Goal: Information Seeking & Learning: Learn about a topic

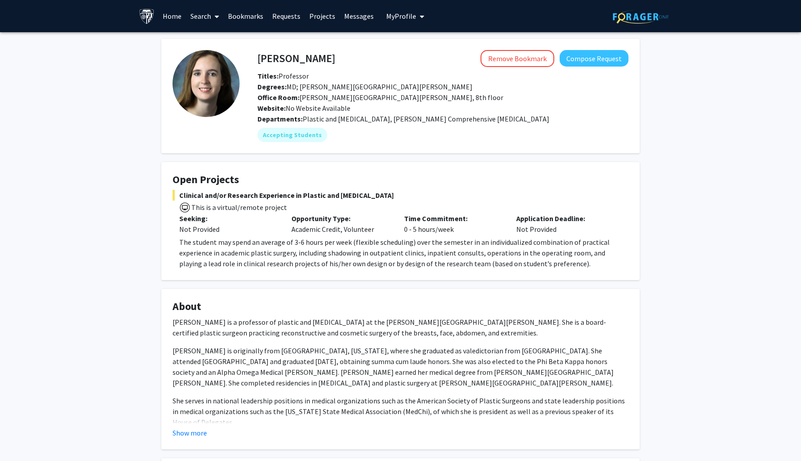
click at [649, 10] on img at bounding box center [641, 17] width 56 height 14
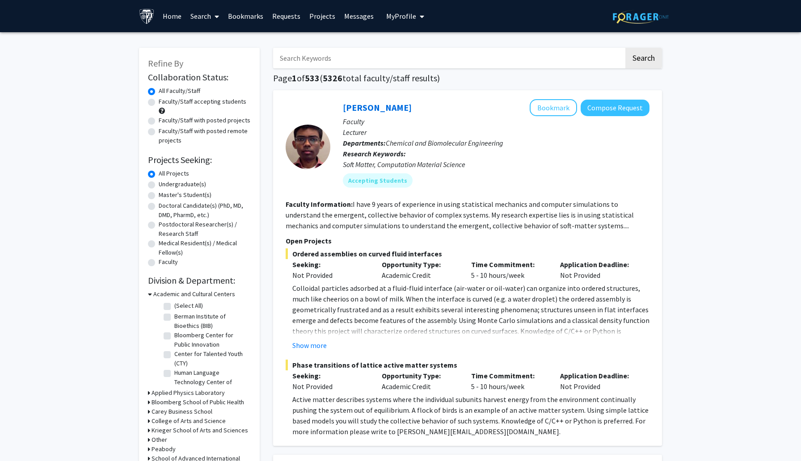
click at [505, 64] on input "Search Keywords" at bounding box center [448, 58] width 351 height 21
type input "zebrafish"
click at [625, 48] on button "Search" at bounding box center [643, 58] width 37 height 21
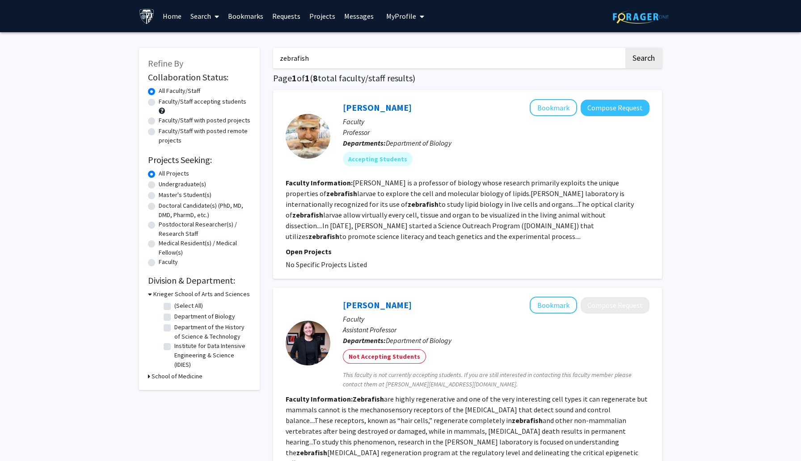
click at [458, 225] on fg-read-more "Steven Farber is a professor of biology whose research primarily exploits the u…" at bounding box center [460, 209] width 348 height 63
click at [388, 101] on div "Steven Farber Bookmark Compose Request" at bounding box center [496, 107] width 307 height 17
click at [386, 105] on link "[PERSON_NAME]" at bounding box center [377, 107] width 69 height 11
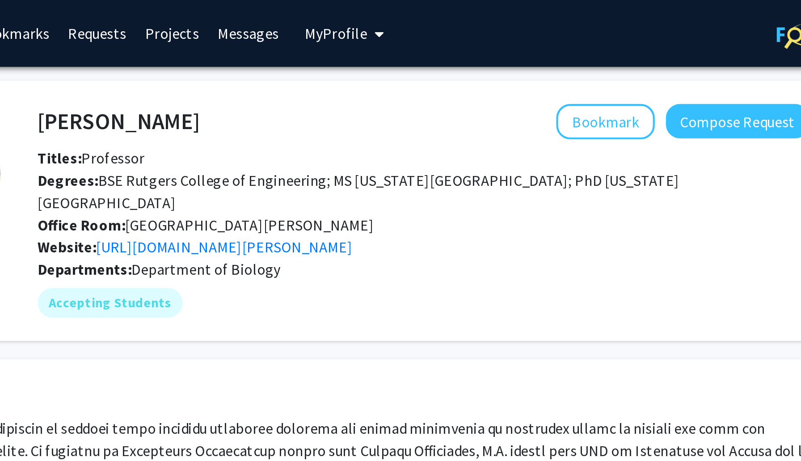
click at [397, 86] on span "Degrees: BSE Rutgers College of Engineering; MS Massachusetts Institute of Tech…" at bounding box center [411, 92] width 309 height 20
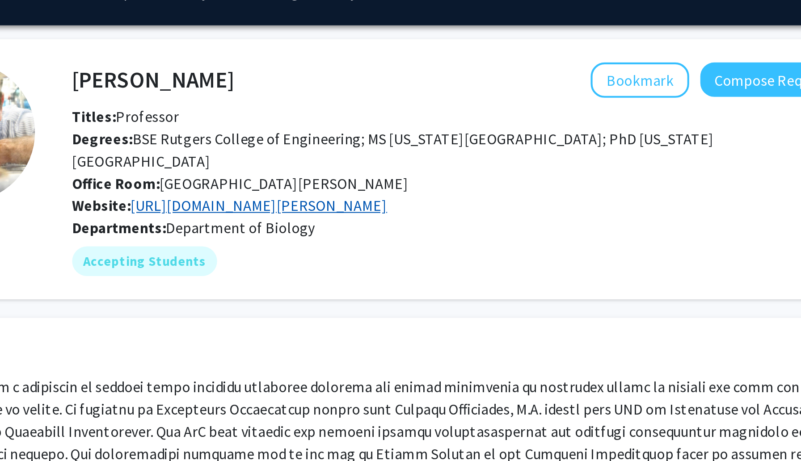
click at [390, 118] on link "https://bse.carnegiescience.edu/dr-steven-farber" at bounding box center [347, 118] width 123 height 9
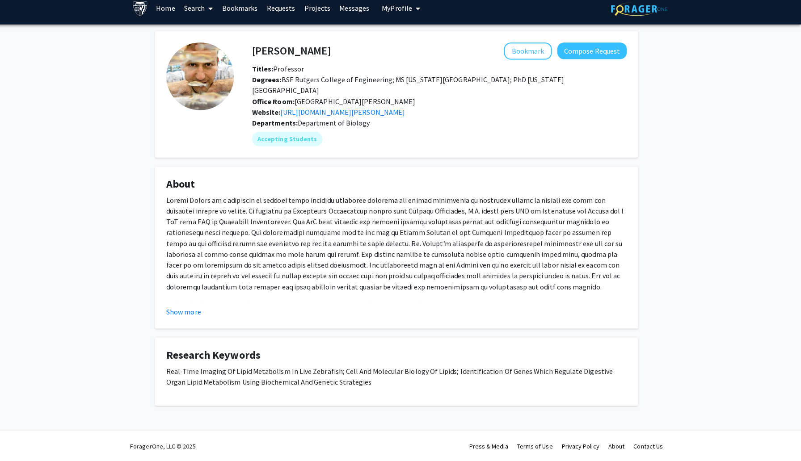
scroll to position [4, 0]
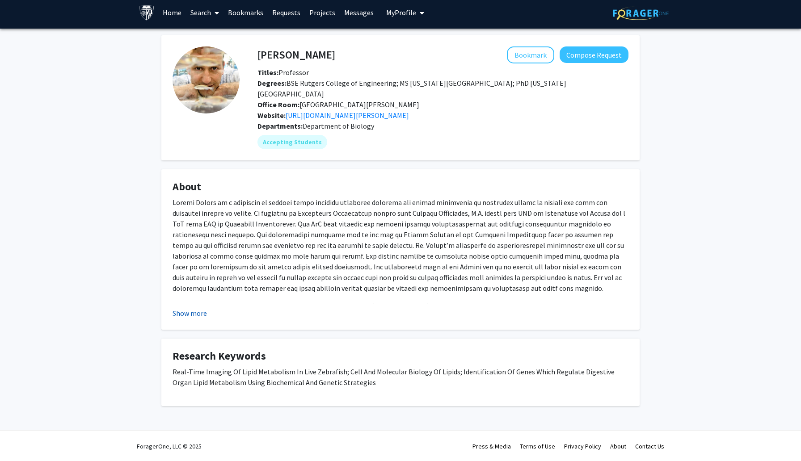
click at [199, 311] on button "Show more" at bounding box center [189, 313] width 34 height 11
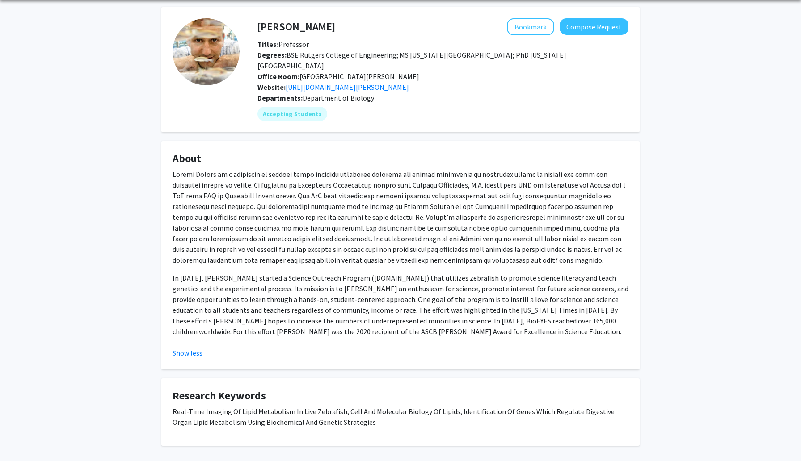
scroll to position [30, 0]
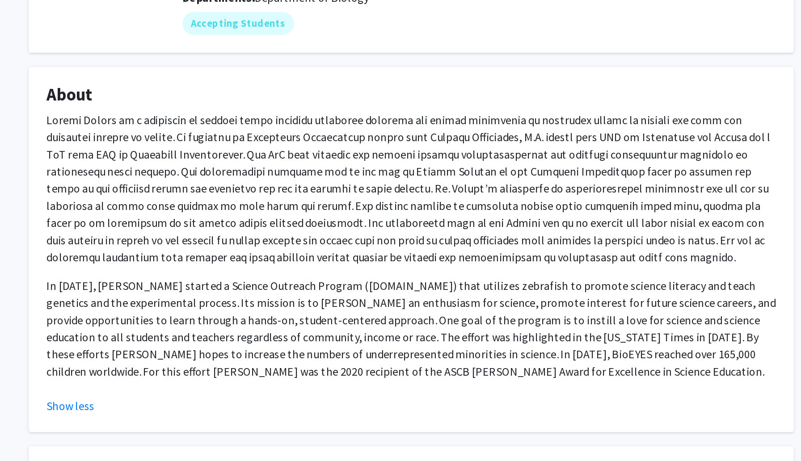
click at [500, 169] on fg-card-title "About" at bounding box center [400, 162] width 456 height 17
click at [500, 180] on p at bounding box center [400, 218] width 456 height 97
copy p "larvae"
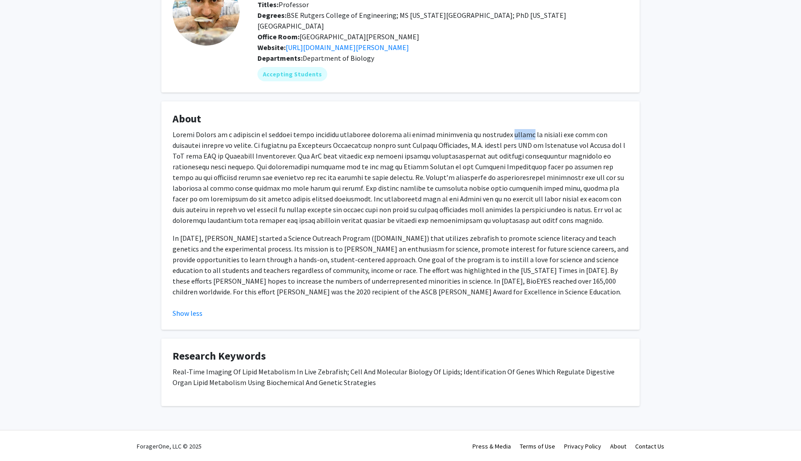
scroll to position [0, 0]
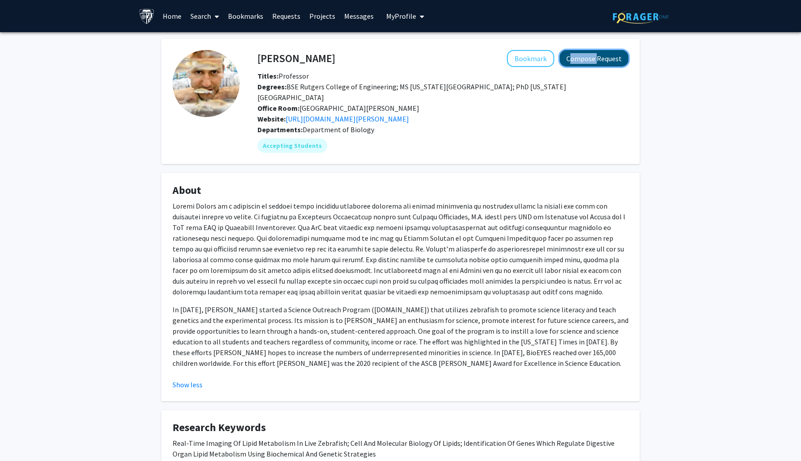
click at [586, 58] on button "Compose Request" at bounding box center [593, 58] width 69 height 17
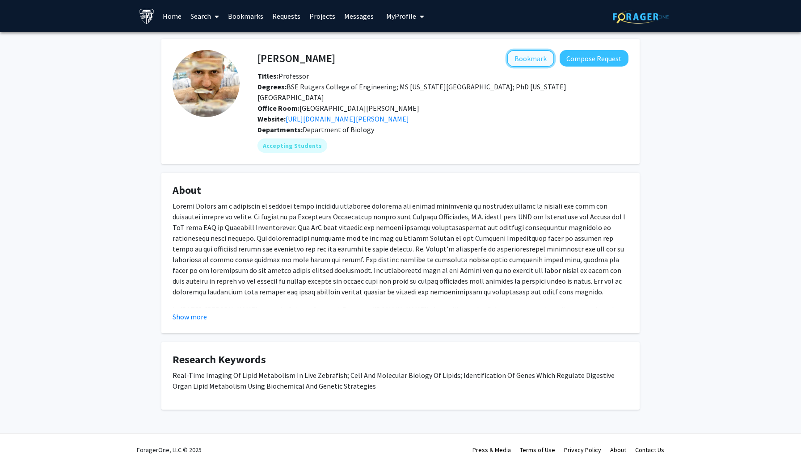
click at [529, 57] on button "Bookmark" at bounding box center [530, 58] width 47 height 17
drag, startPoint x: 341, startPoint y: 65, endPoint x: 260, endPoint y: 63, distance: 81.4
click at [260, 63] on div "Steven Farber Remove Bookmark Compose Request" at bounding box center [443, 58] width 384 height 17
copy h4 "[PERSON_NAME]"
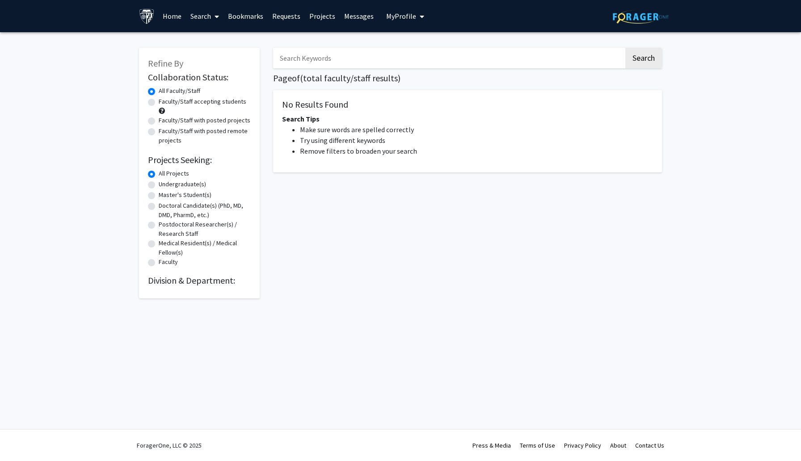
click at [402, 17] on span "My Profile" at bounding box center [401, 16] width 30 height 9
click at [353, 17] on link "Messages" at bounding box center [359, 15] width 38 height 31
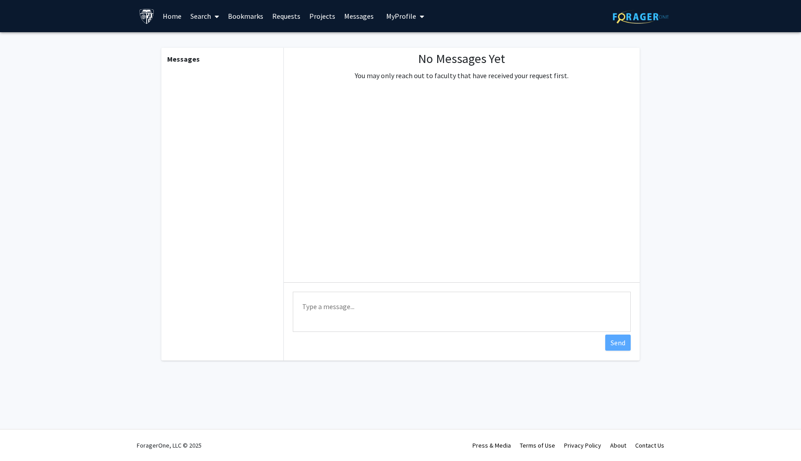
click at [320, 11] on link "Projects" at bounding box center [322, 15] width 35 height 31
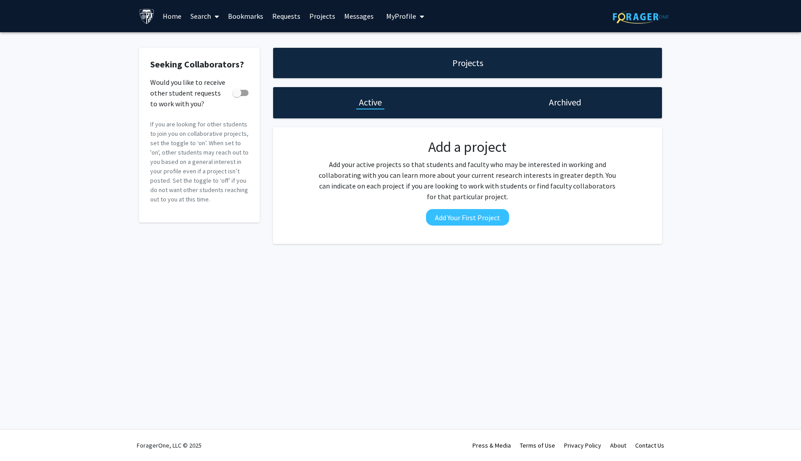
click at [279, 15] on link "Requests" at bounding box center [286, 15] width 37 height 31
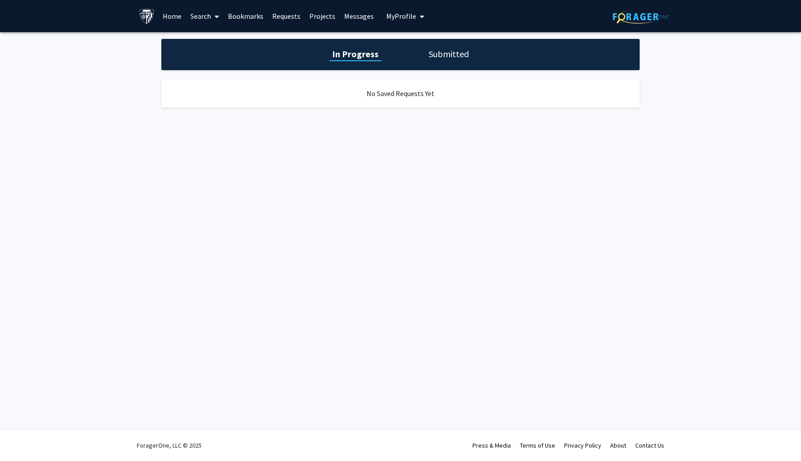
click at [251, 17] on link "Bookmarks" at bounding box center [245, 15] width 44 height 31
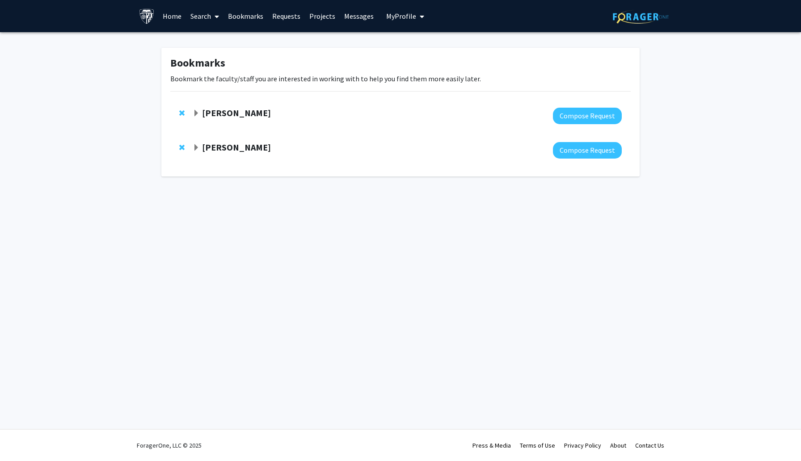
click at [193, 148] on span "Expand Steven Farber Bookmark" at bounding box center [196, 147] width 7 height 7
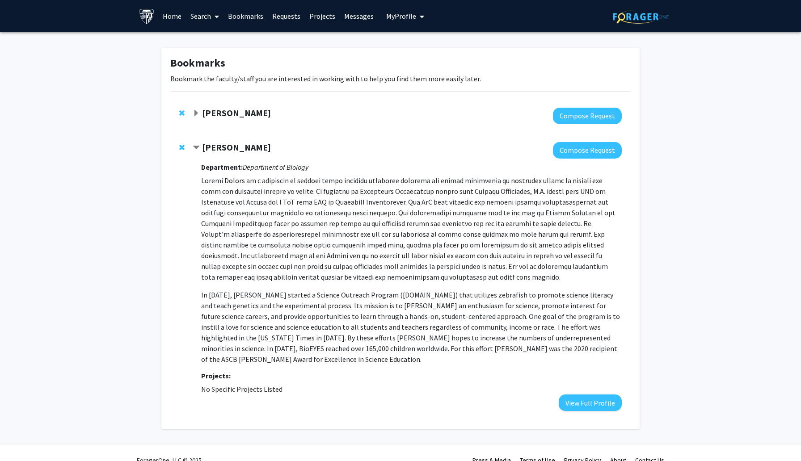
click at [193, 148] on span "Contract Steven Farber Bookmark" at bounding box center [196, 147] width 7 height 7
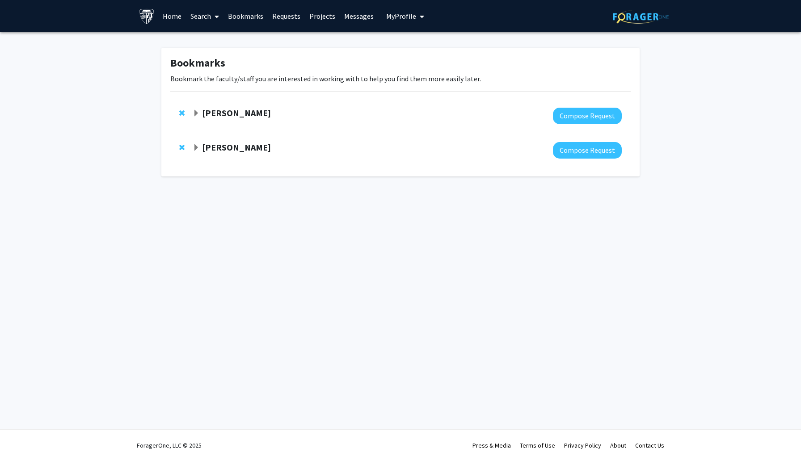
click at [193, 117] on span "Expand Michele Manahan Bookmark" at bounding box center [196, 113] width 7 height 7
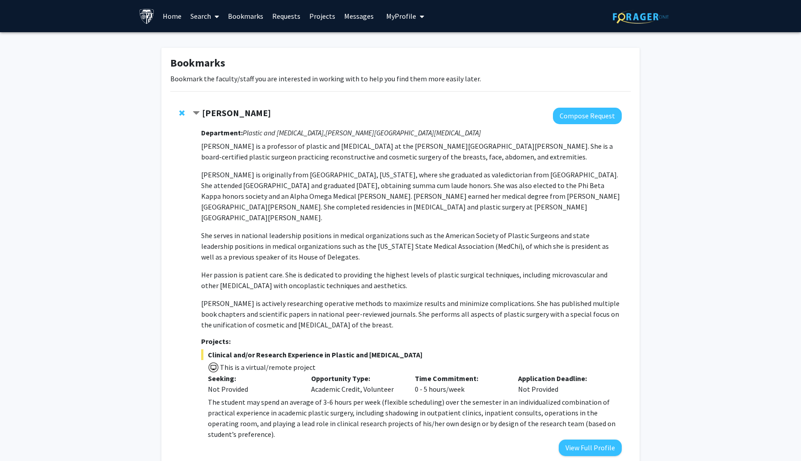
click at [193, 117] on span "Contract Michele Manahan Bookmark" at bounding box center [196, 113] width 7 height 7
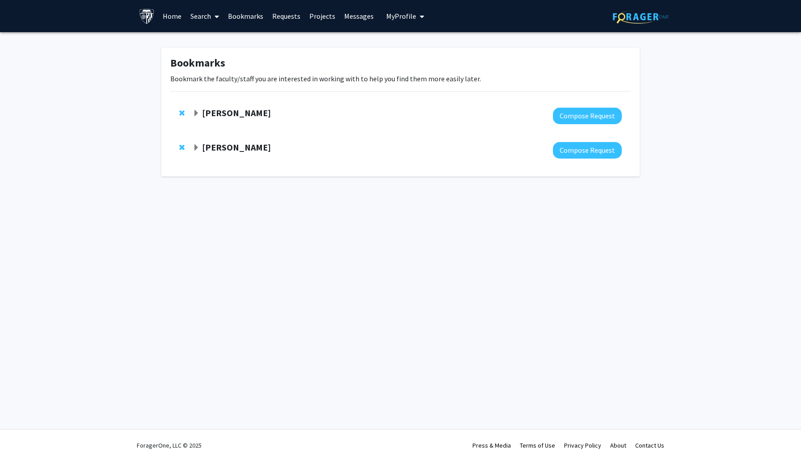
click at [168, 24] on link "Home" at bounding box center [172, 15] width 28 height 31
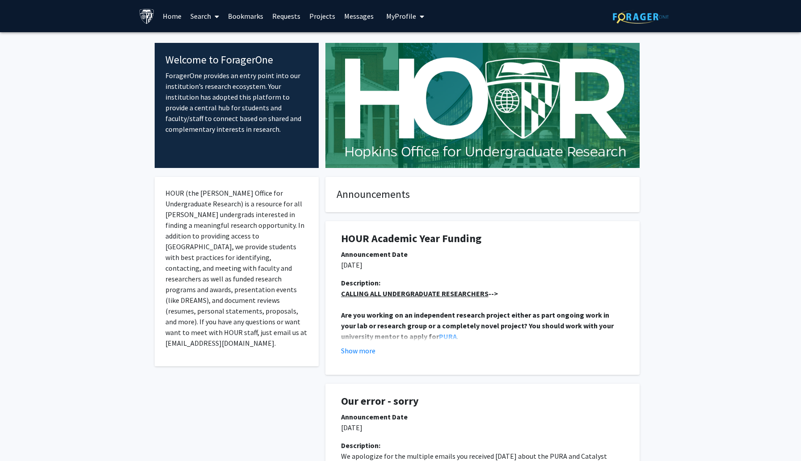
click at [208, 18] on link "Search" at bounding box center [205, 15] width 38 height 31
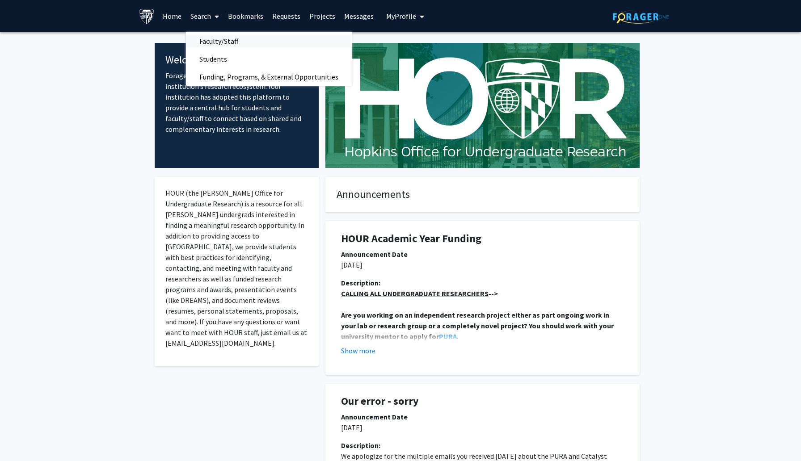
click at [211, 42] on span "Faculty/Staff" at bounding box center [219, 41] width 66 height 18
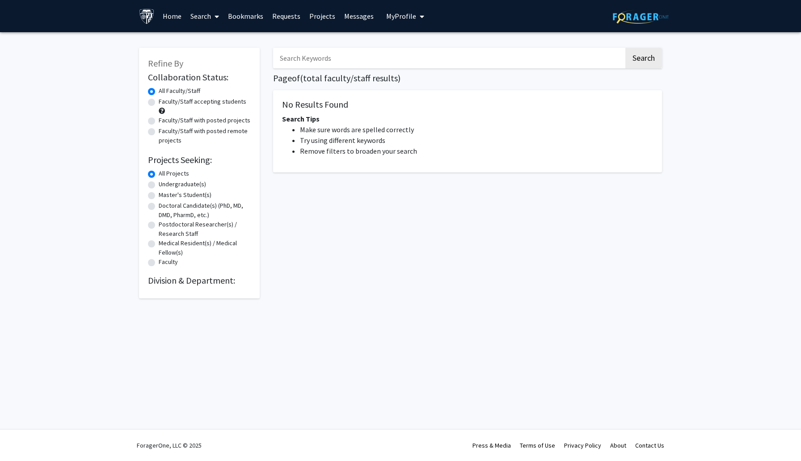
click at [334, 61] on input "Search Keywords" at bounding box center [448, 58] width 351 height 21
type input "zebrafish"
click at [386, 53] on input "zebrafish" at bounding box center [448, 58] width 351 height 21
click at [287, 56] on input "zebrafish" at bounding box center [448, 58] width 351 height 21
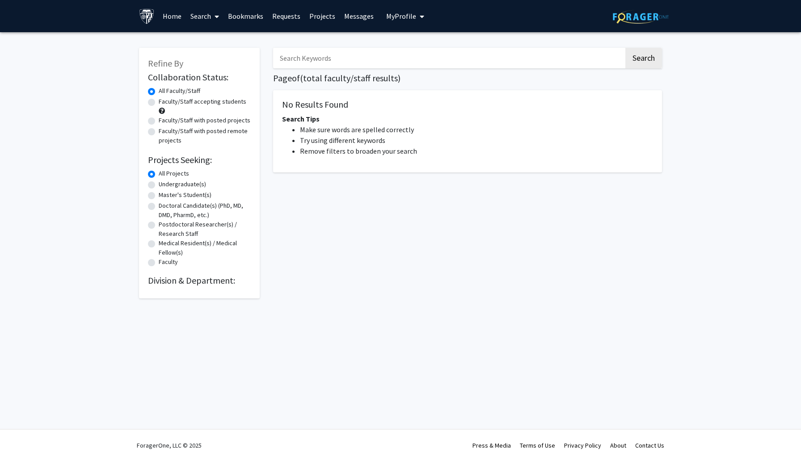
click at [286, 57] on input "Search Keywords" at bounding box center [448, 58] width 351 height 21
click at [625, 48] on button "Search" at bounding box center [643, 58] width 37 height 21
click at [648, 49] on button "Search" at bounding box center [643, 58] width 37 height 21
click at [651, 59] on button "Search" at bounding box center [643, 58] width 37 height 21
click at [536, 57] on input "zebrafish" at bounding box center [448, 58] width 351 height 21
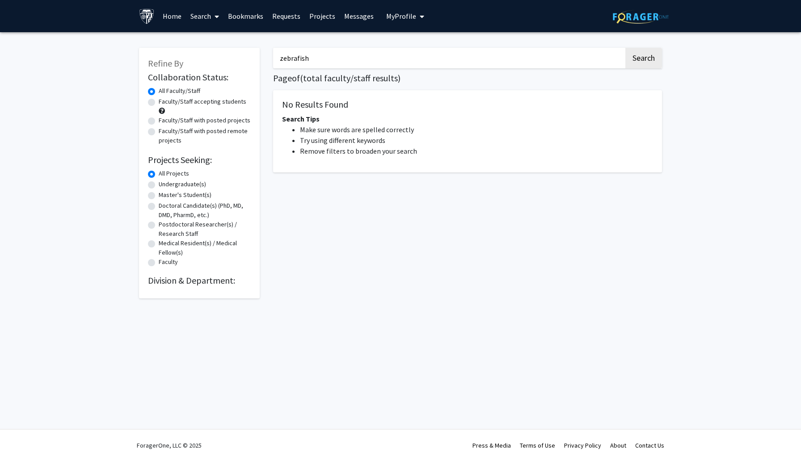
click at [625, 48] on button "Search" at bounding box center [643, 58] width 37 height 21
type input "zebrafish"
click at [625, 48] on button "Search" at bounding box center [643, 58] width 37 height 21
click at [644, 59] on button "Search" at bounding box center [643, 58] width 37 height 21
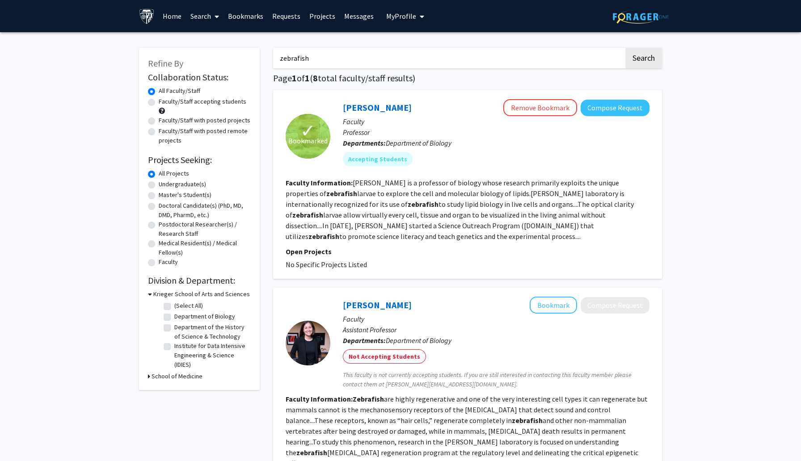
click at [314, 57] on input "zebrafish" at bounding box center [448, 58] width 351 height 21
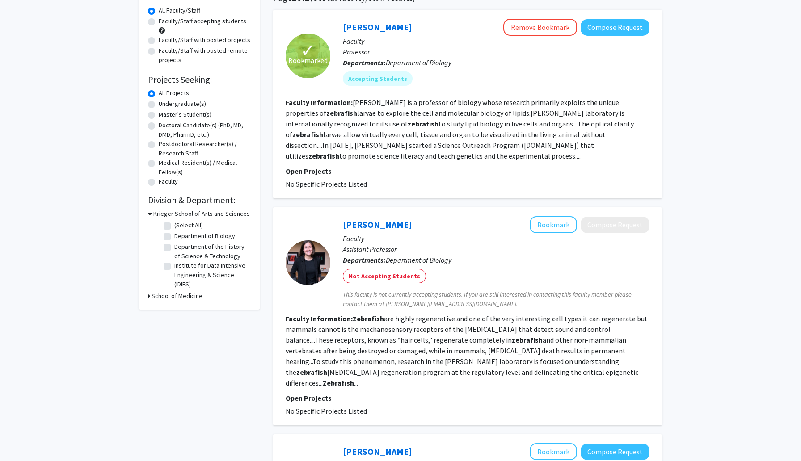
scroll to position [359, 0]
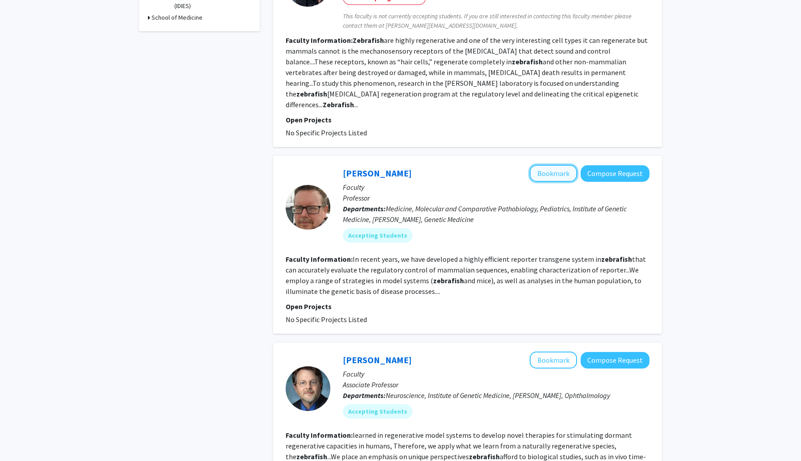
click at [563, 166] on button "Bookmark" at bounding box center [552, 173] width 47 height 17
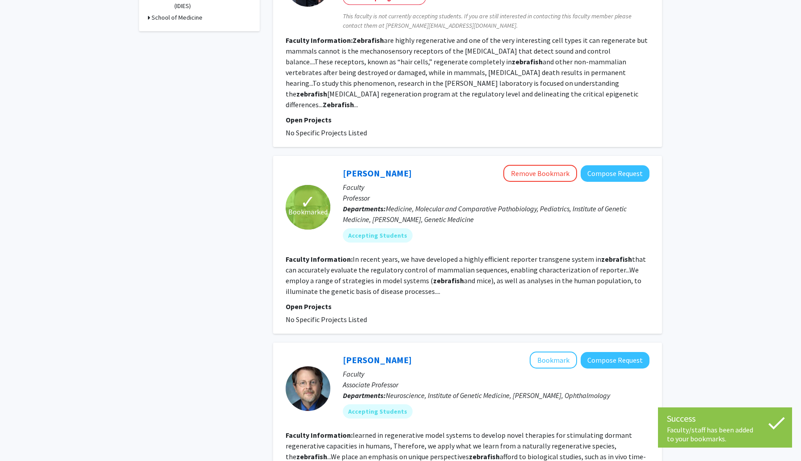
click at [550, 343] on div "[PERSON_NAME] Bookmark Compose Request Faculty Associate Professor Departments:…" at bounding box center [467, 426] width 389 height 167
click at [550, 352] on button "Bookmark" at bounding box center [552, 360] width 47 height 17
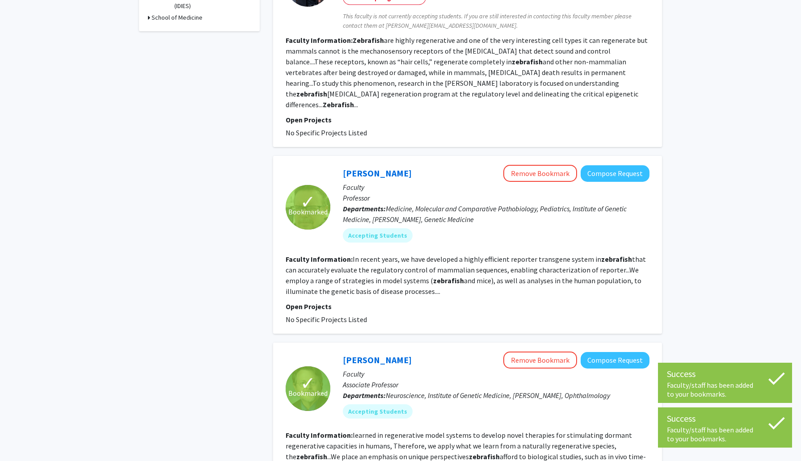
scroll to position [594, 0]
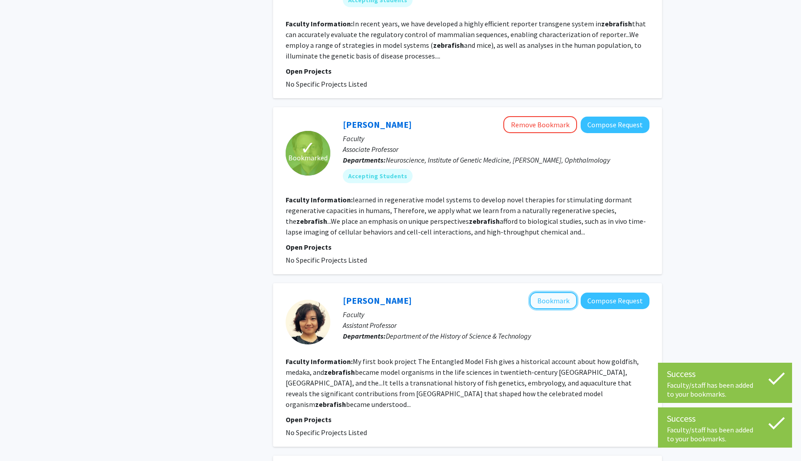
click at [554, 292] on button "Bookmark" at bounding box center [552, 300] width 47 height 17
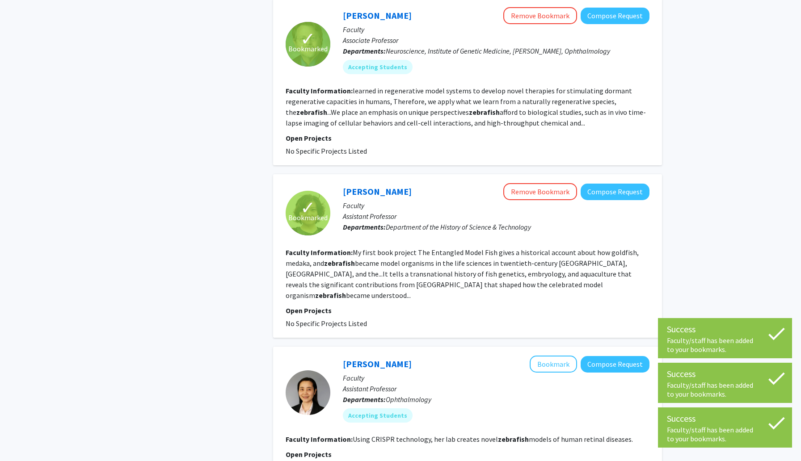
scroll to position [708, 0]
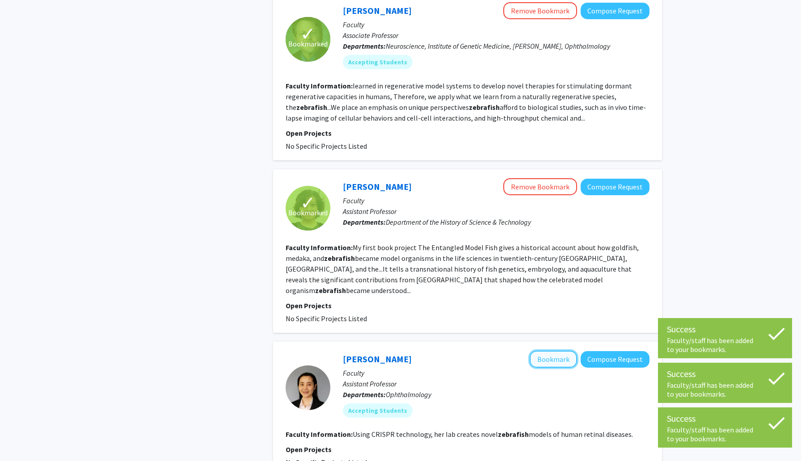
click at [567, 351] on button "Bookmark" at bounding box center [552, 359] width 47 height 17
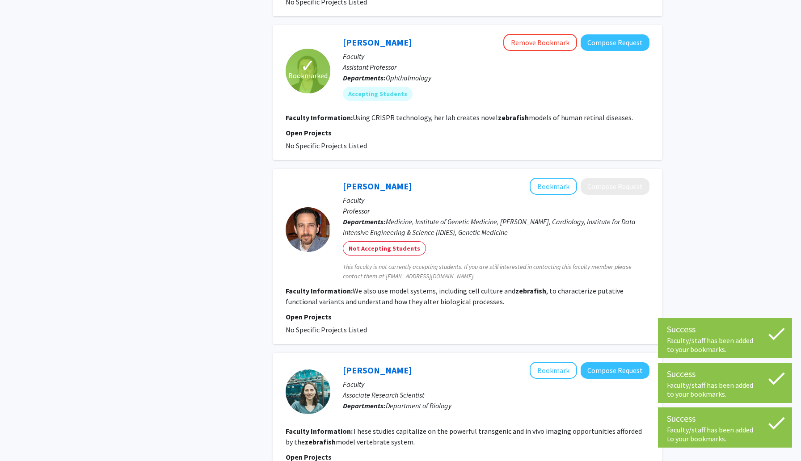
scroll to position [1035, 0]
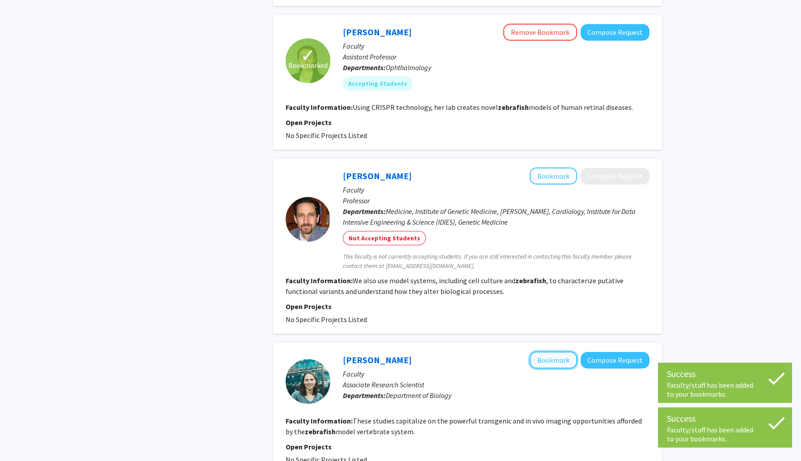
click at [546, 352] on button "Bookmark" at bounding box center [552, 360] width 47 height 17
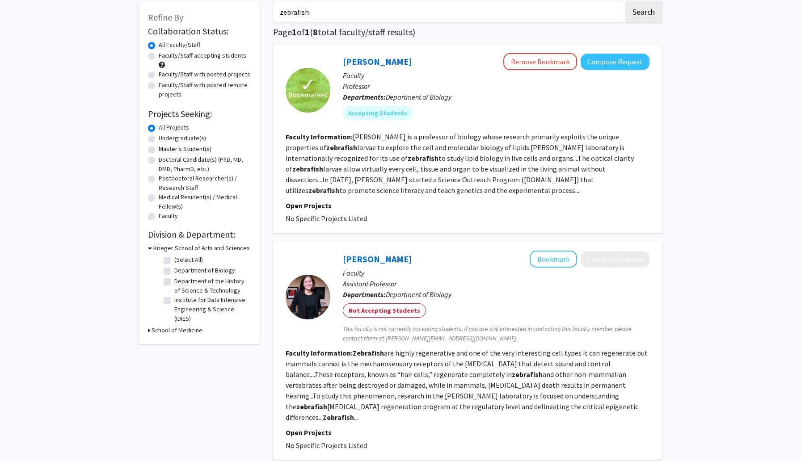
scroll to position [46, 0]
